Goal: Unclear

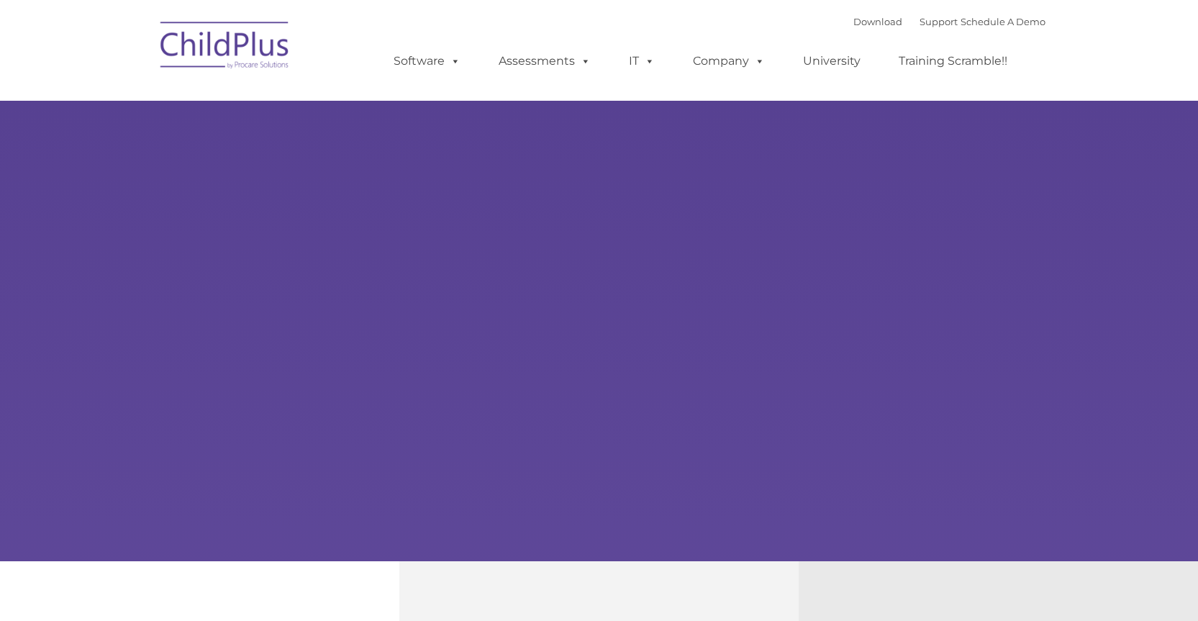
type input ""
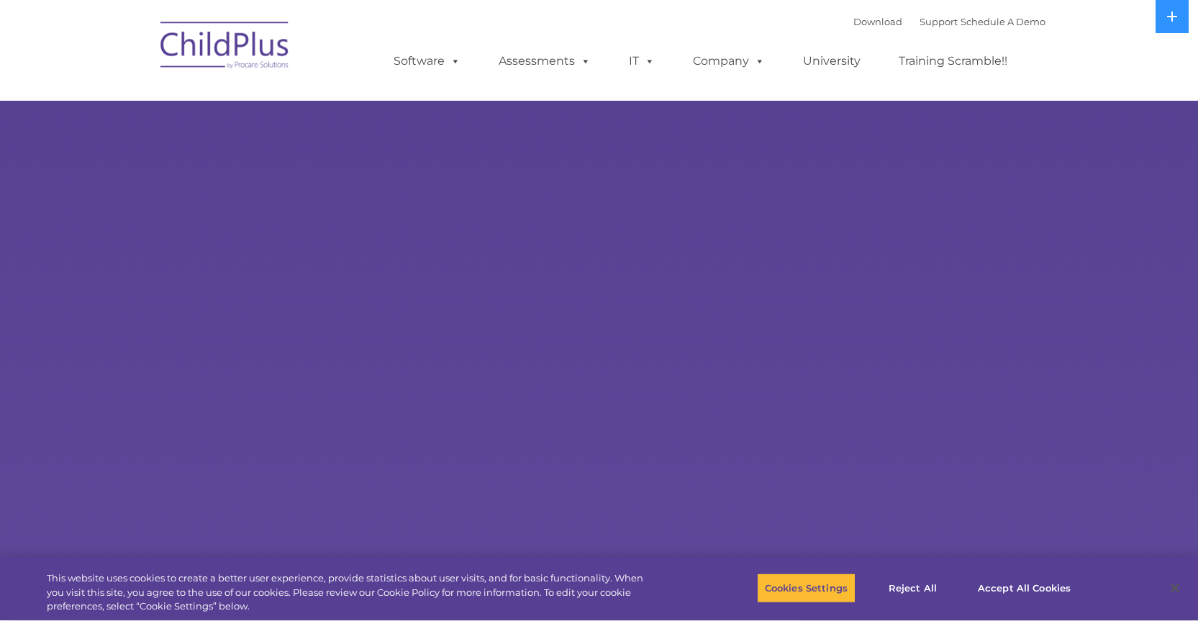
select select "MEDIUM"
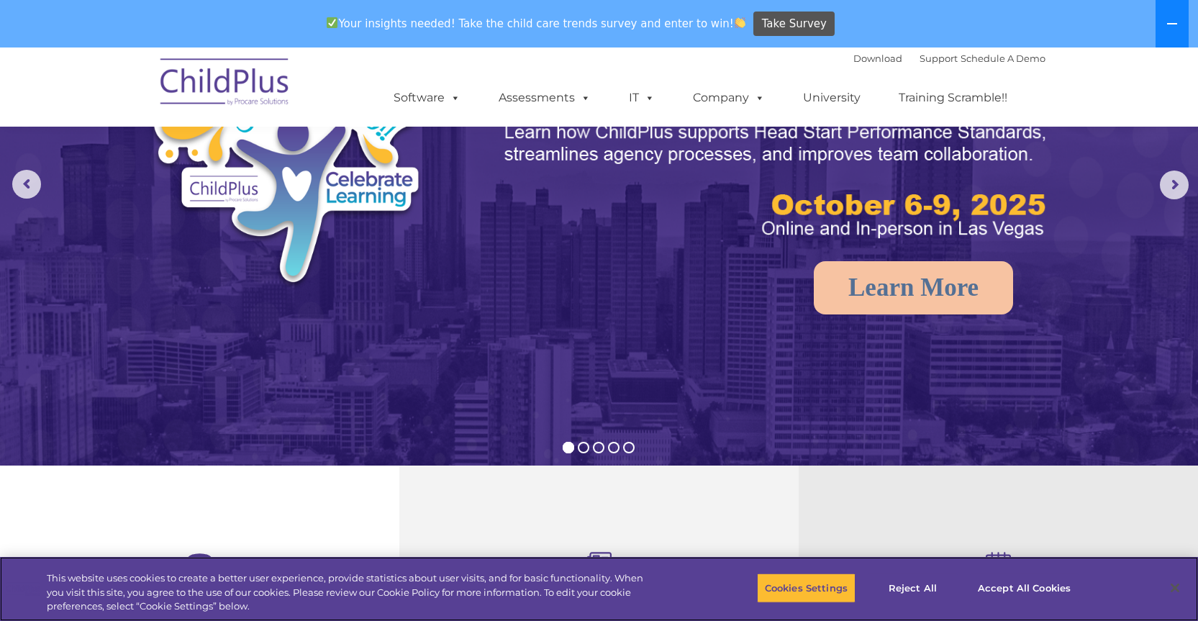
scroll to position [144, 0]
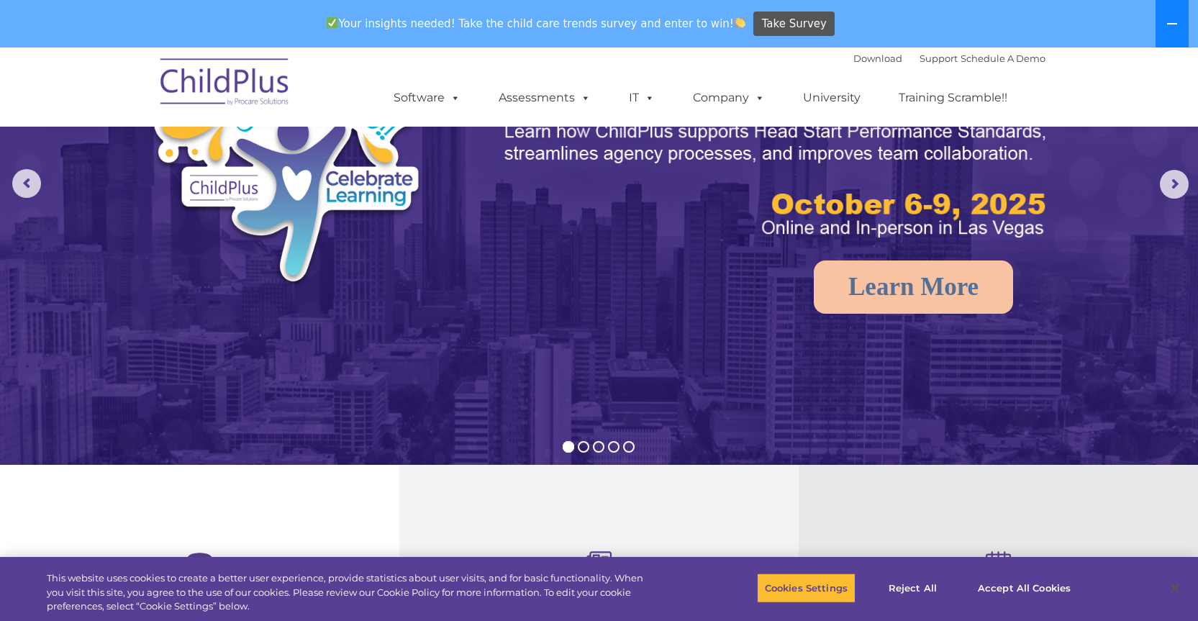
click at [1169, 33] on button at bounding box center [1171, 23] width 33 height 47
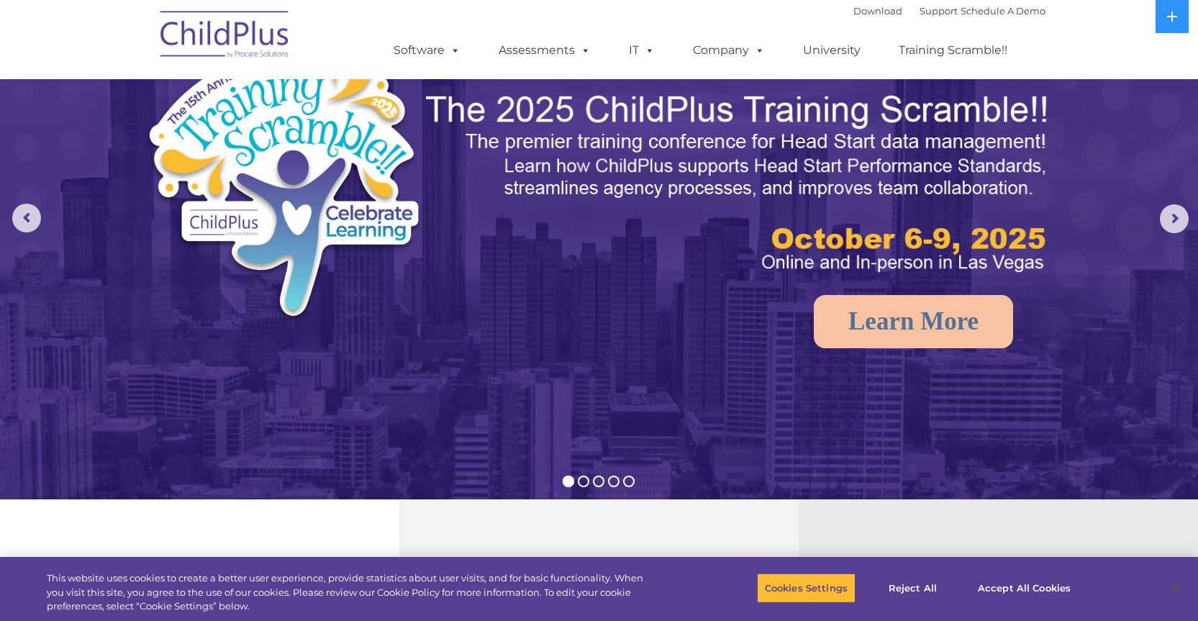
scroll to position [0, 0]
